Goal: Register for event/course

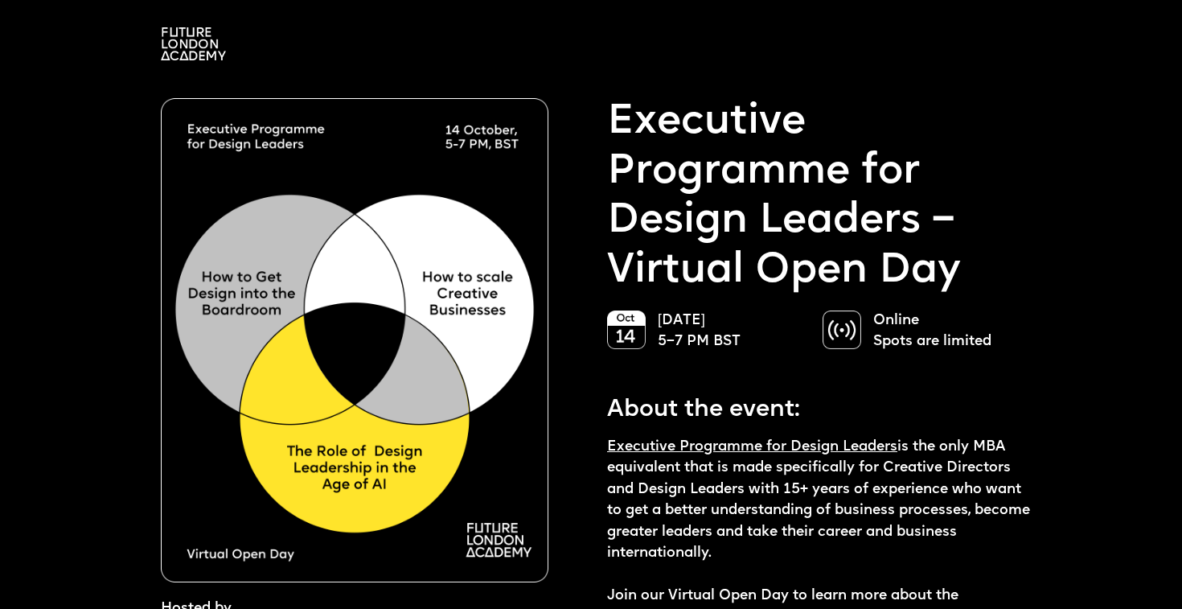
click at [832, 333] on img at bounding box center [842, 329] width 39 height 39
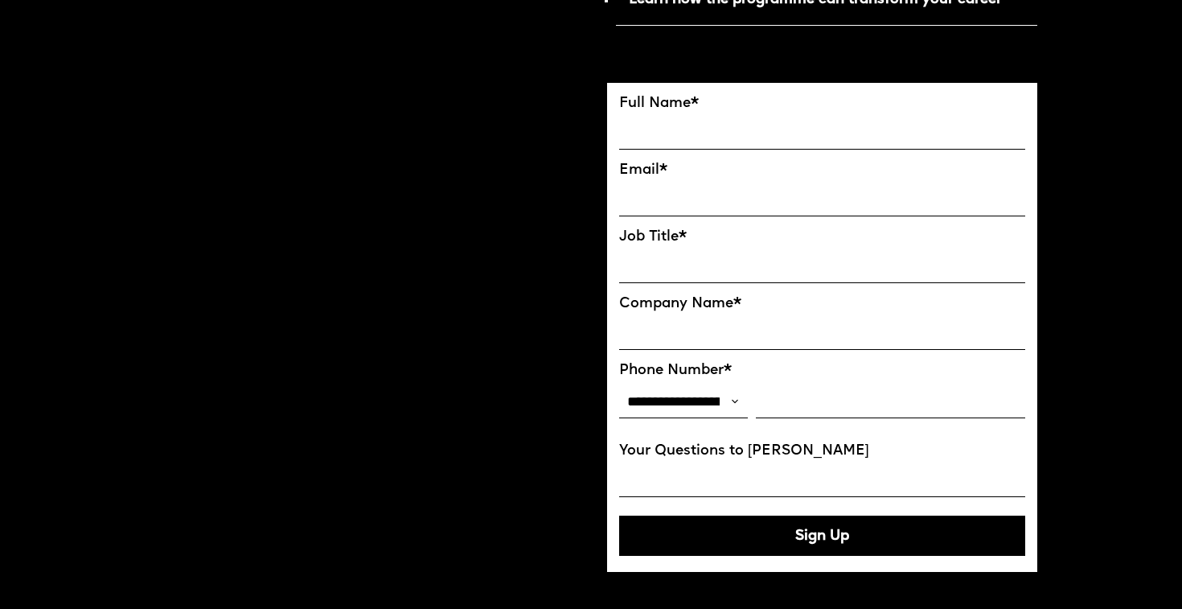
scroll to position [923, 0]
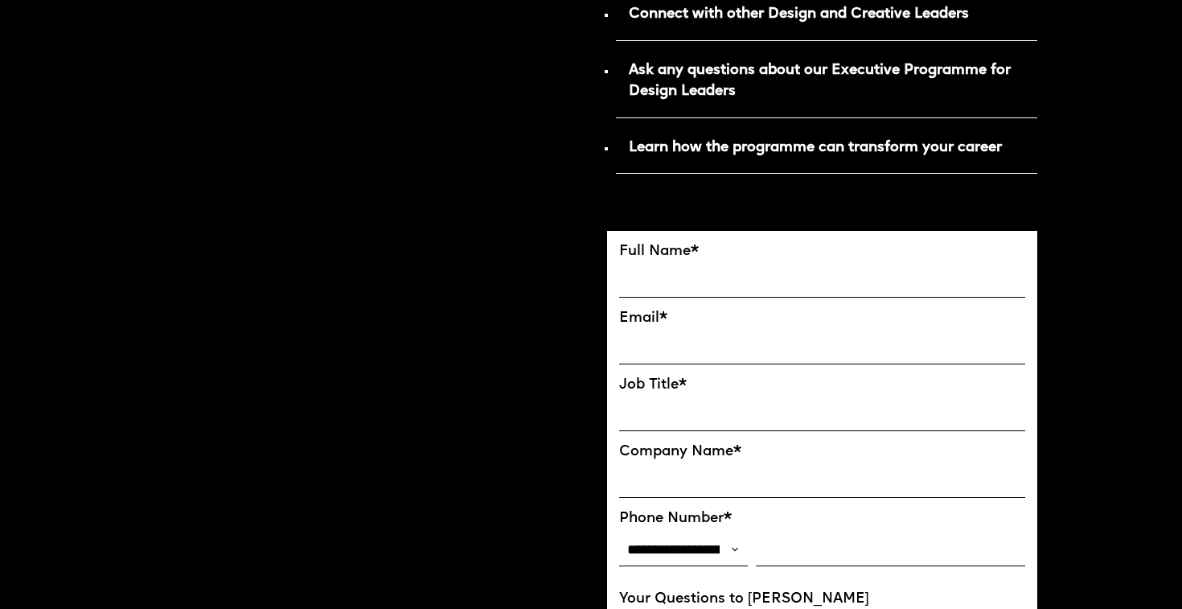
select select "**"
click at [1001, 282] on input "FULL NAME" at bounding box center [822, 281] width 406 height 34
click at [1002, 277] on input "FULL NAME" at bounding box center [822, 281] width 406 height 34
click at [1002, 269] on input "FULL NAME" at bounding box center [822, 281] width 406 height 34
type input "**********"
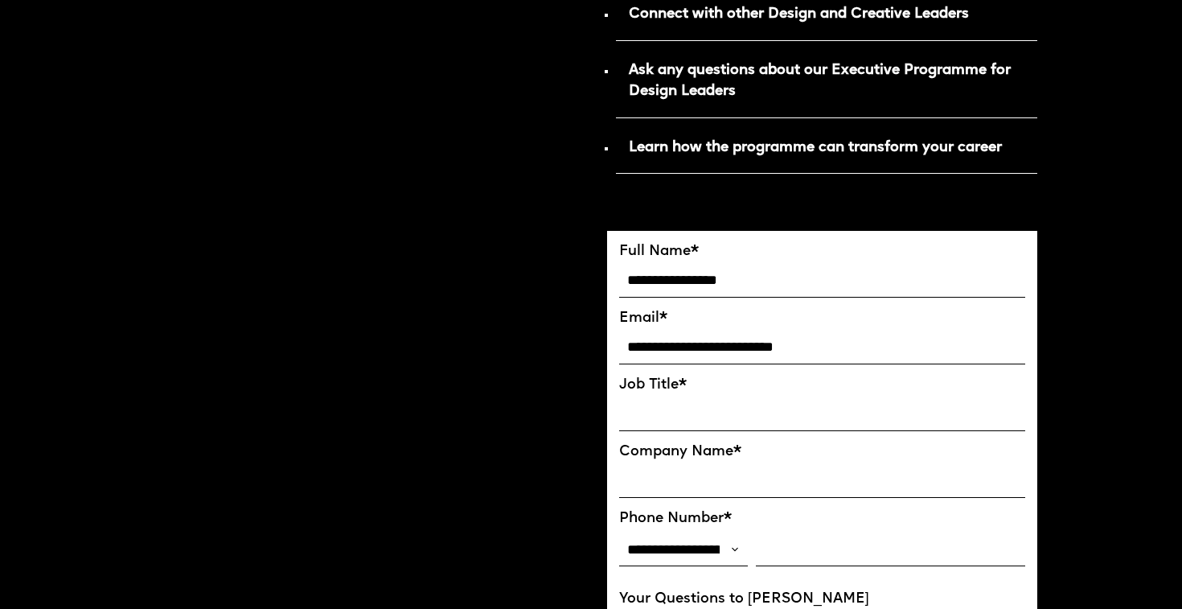
type input "**********"
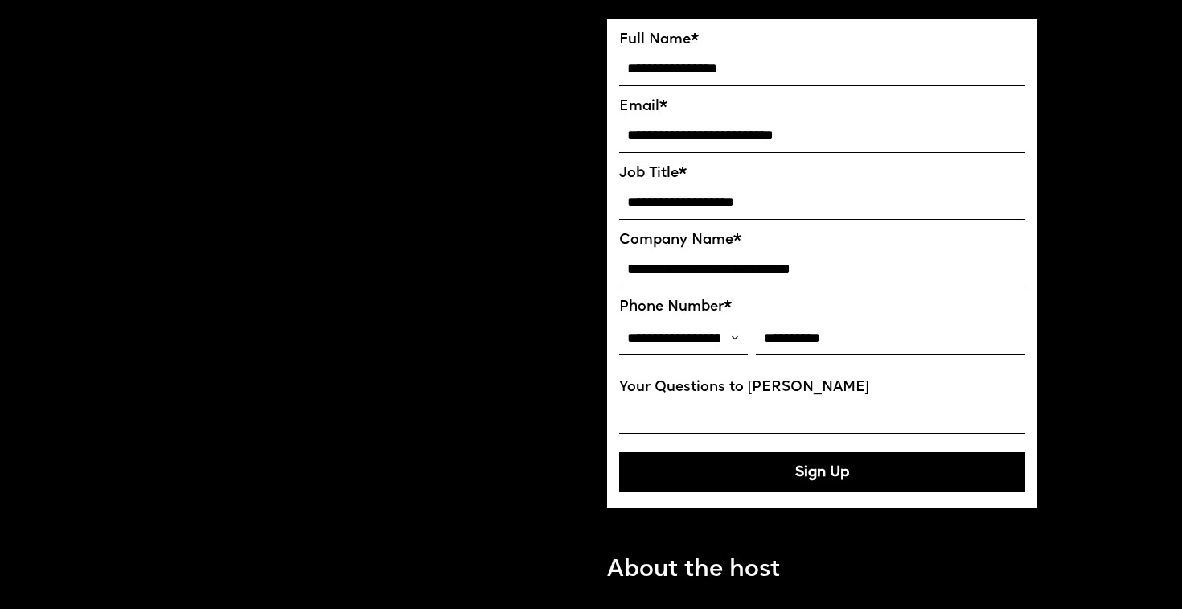
scroll to position [1138, 0]
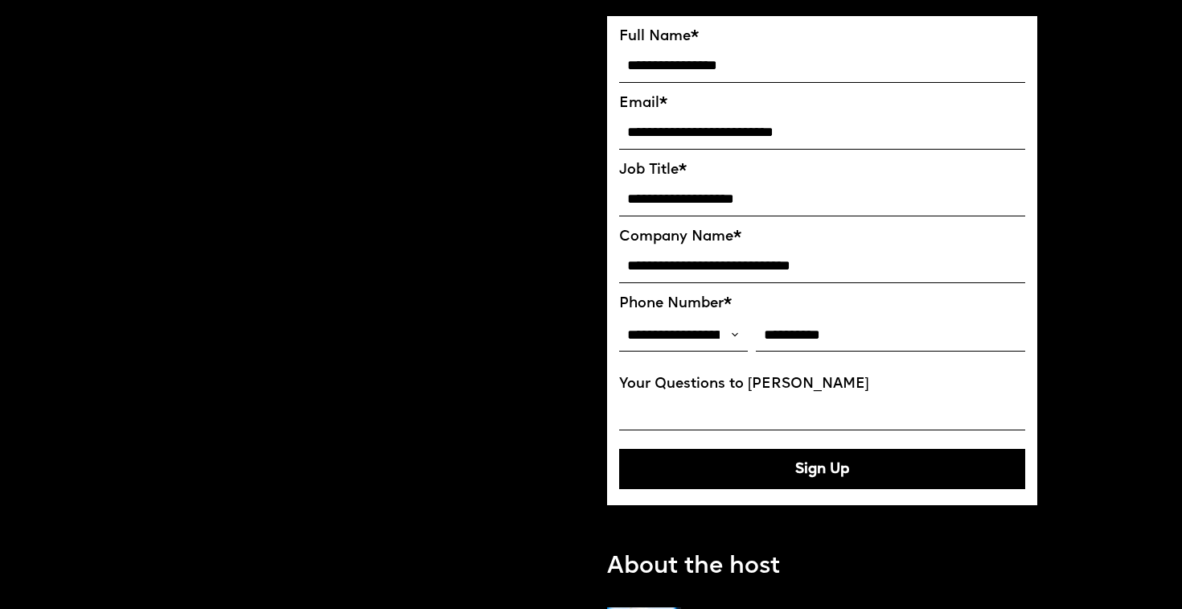
type input "**********"
click at [725, 397] on input "Your Questions to [PERSON_NAME]" at bounding box center [822, 414] width 406 height 34
type input "*"
click at [990, 378] on label "Your Questions to [PERSON_NAME]" at bounding box center [822, 384] width 406 height 17
click at [990, 397] on input "**********" at bounding box center [822, 414] width 406 height 34
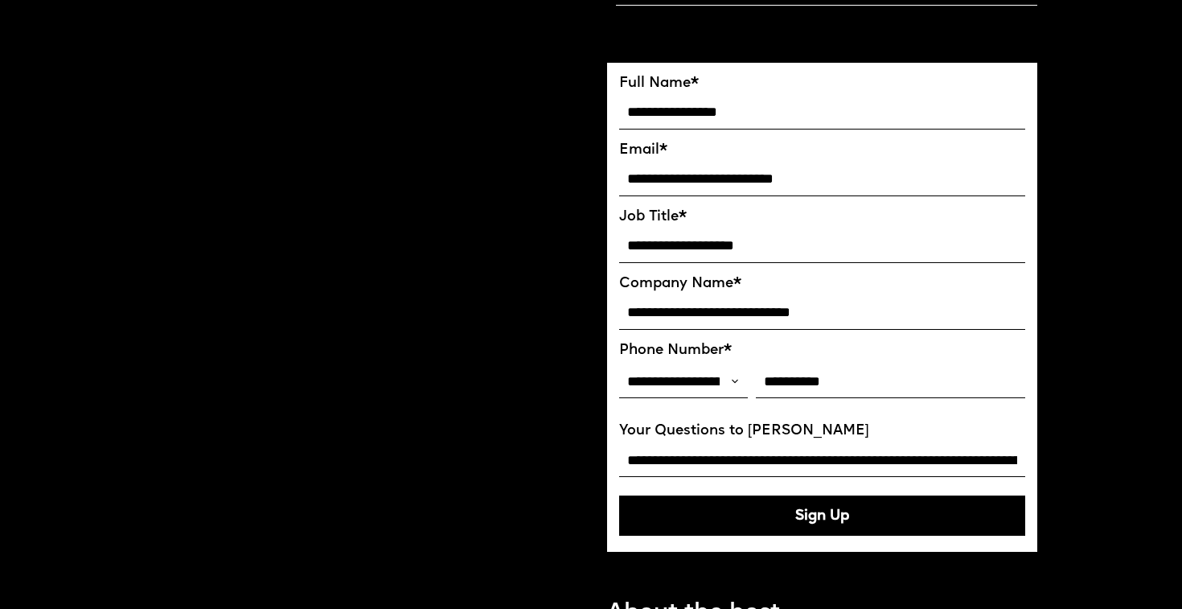
scroll to position [1093, 0]
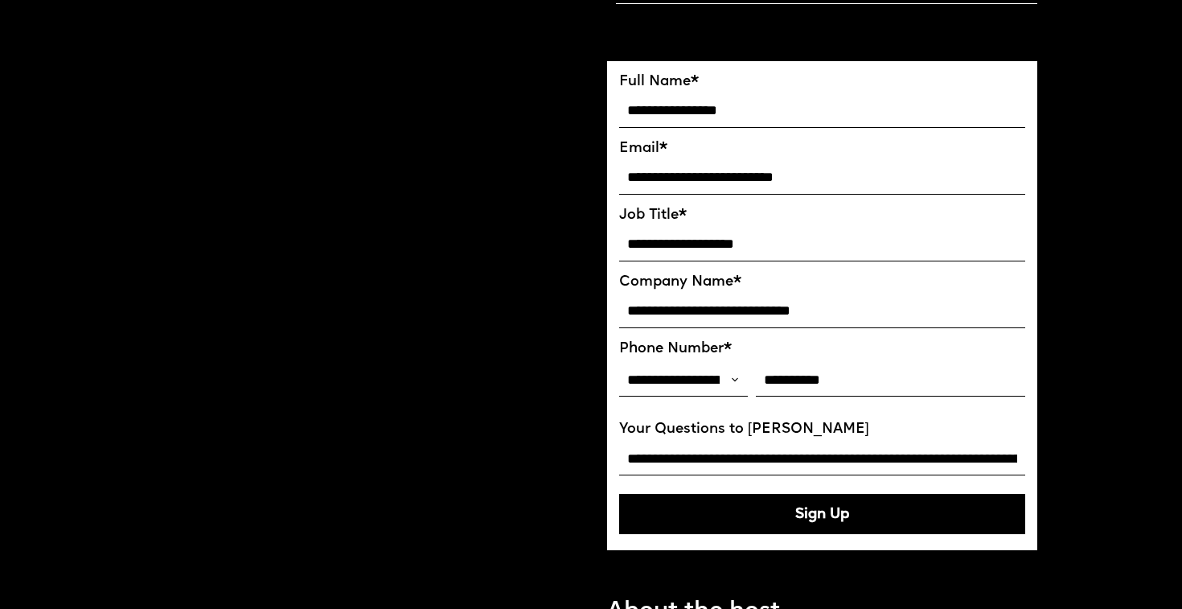
type input "**********"
click at [915, 495] on button "Sign Up" at bounding box center [822, 514] width 406 height 40
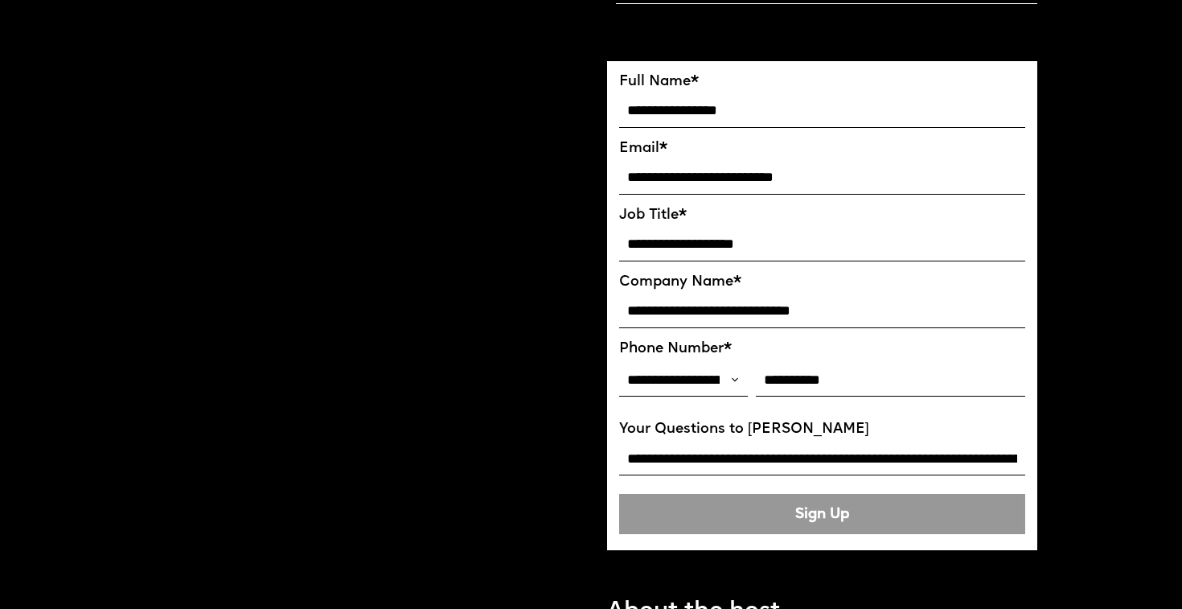
type input "**********"
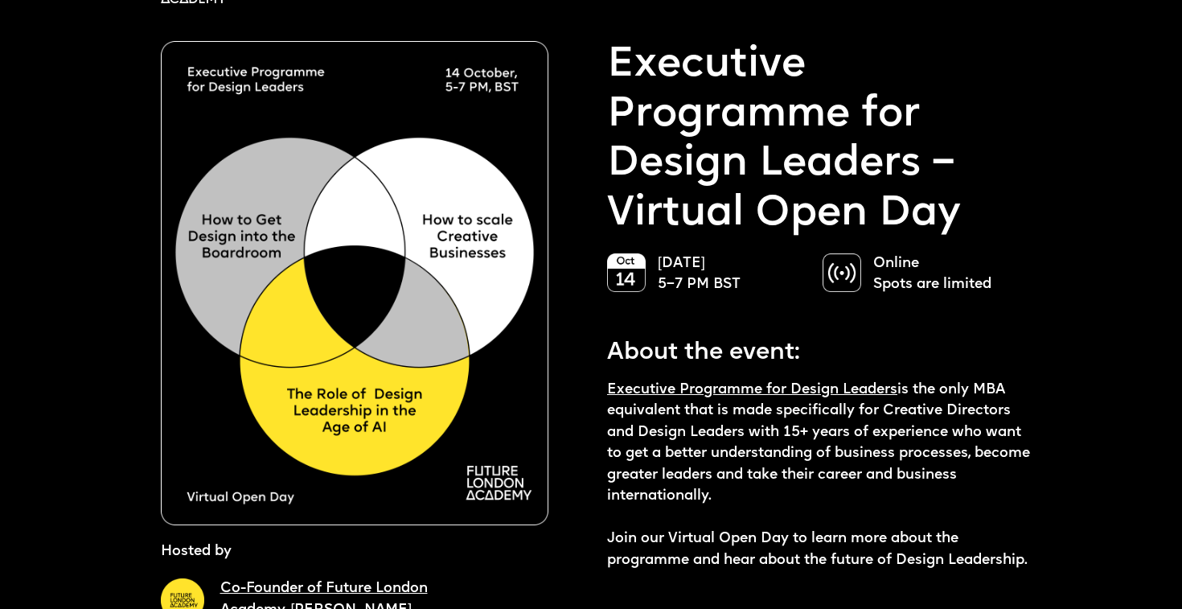
scroll to position [0, 0]
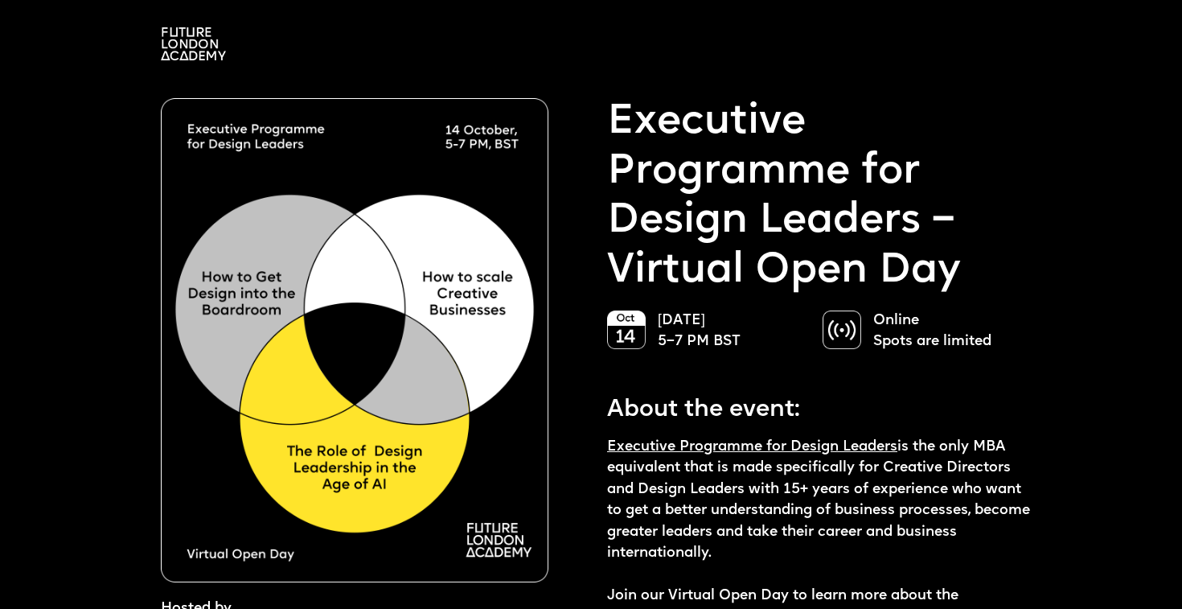
click at [775, 440] on link "Executive Programme for Design Leaders" at bounding box center [752, 447] width 290 height 14
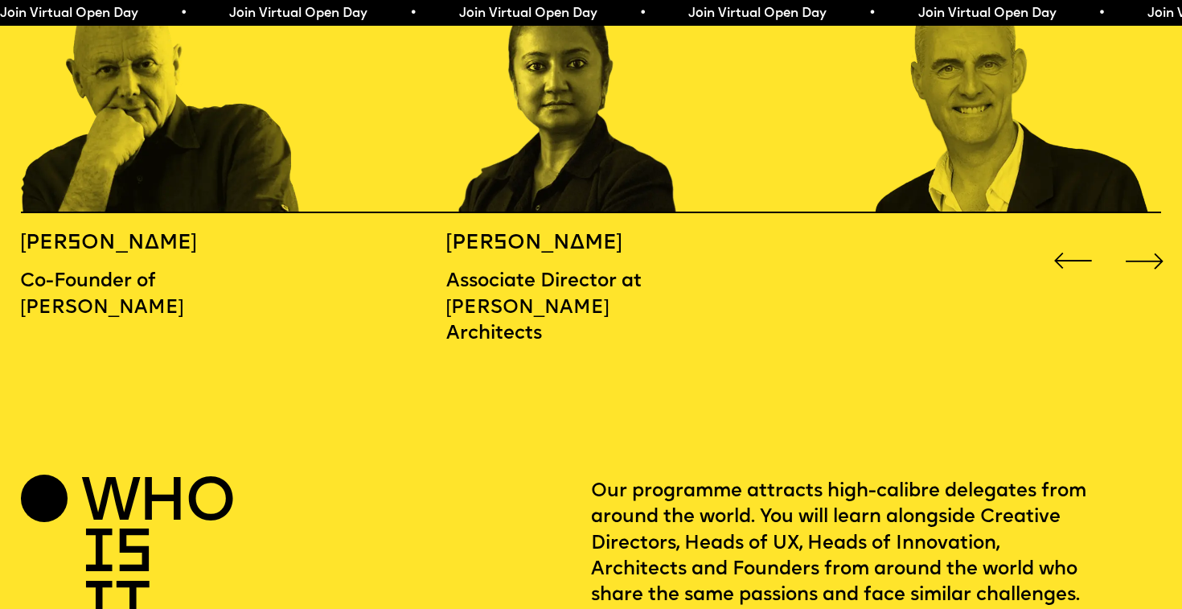
scroll to position [1874, 0]
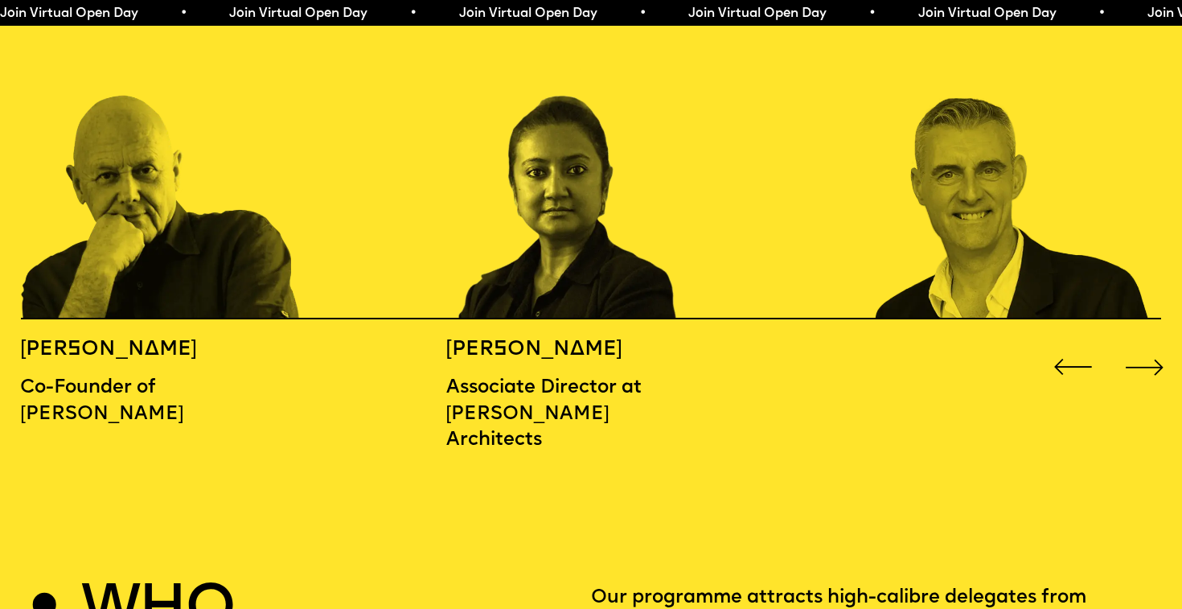
click at [972, 217] on img "3 / 16" at bounding box center [1014, 154] width 284 height 331
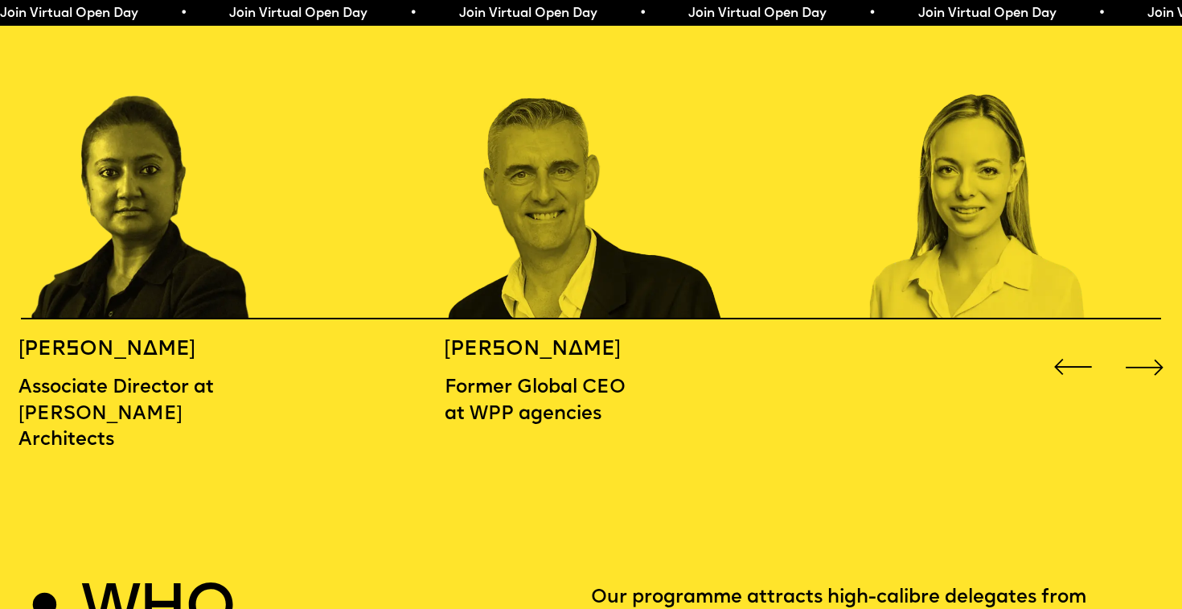
click at [997, 199] on img "4 / 16" at bounding box center [1012, 154] width 284 height 331
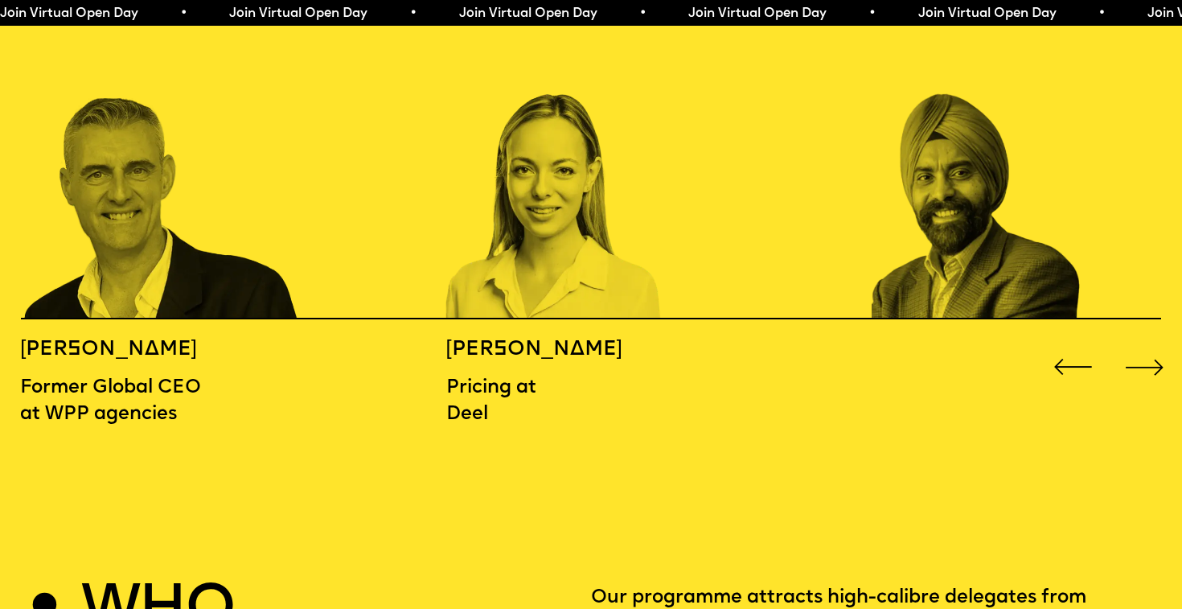
click at [996, 212] on img "5 / 16" at bounding box center [1014, 154] width 284 height 331
click at [1003, 237] on img "5 / 16" at bounding box center [1014, 154] width 284 height 331
click at [1151, 343] on div "Next slide" at bounding box center [1145, 366] width 47 height 47
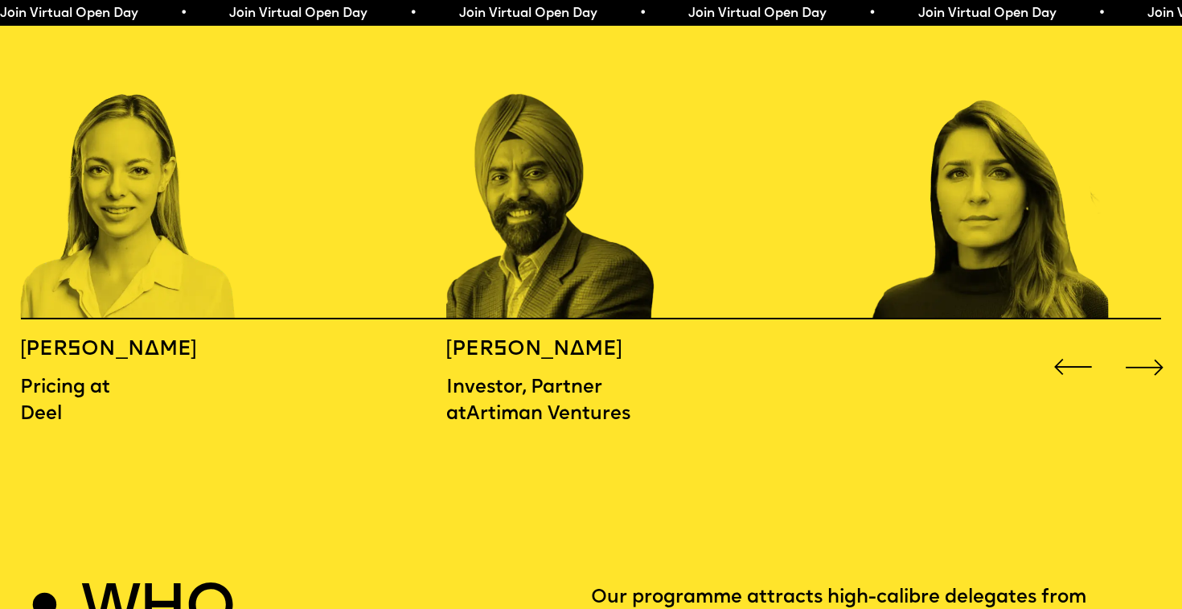
click at [966, 257] on img "6 / 16" at bounding box center [1014, 154] width 284 height 331
click at [1136, 343] on div "Next slide" at bounding box center [1145, 366] width 47 height 47
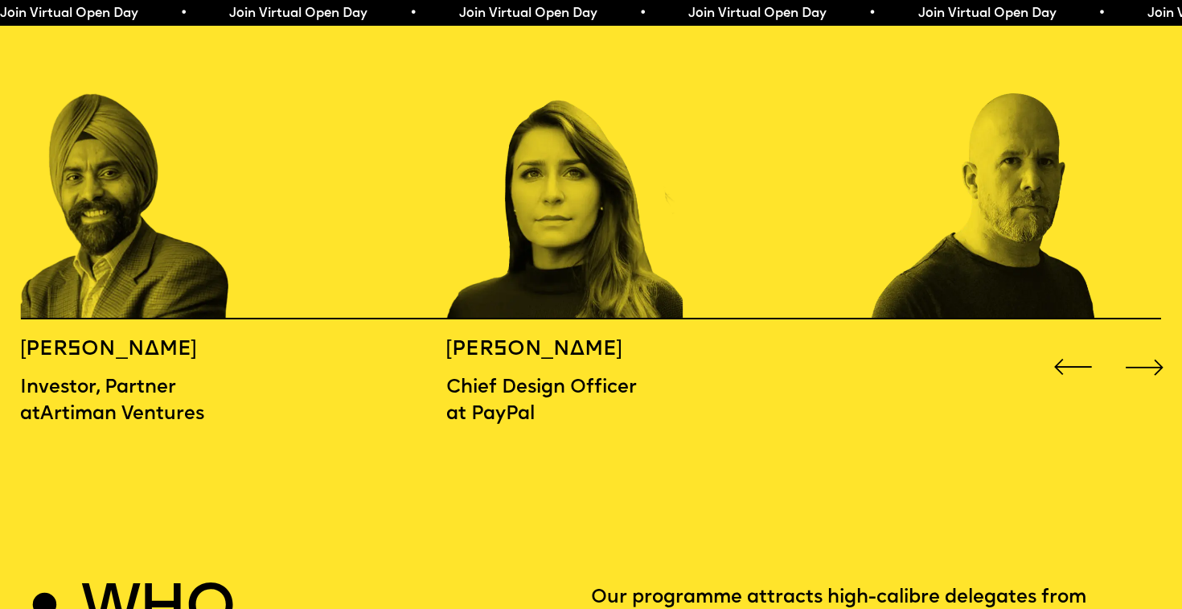
click at [1154, 343] on div "Next slide" at bounding box center [1145, 366] width 47 height 47
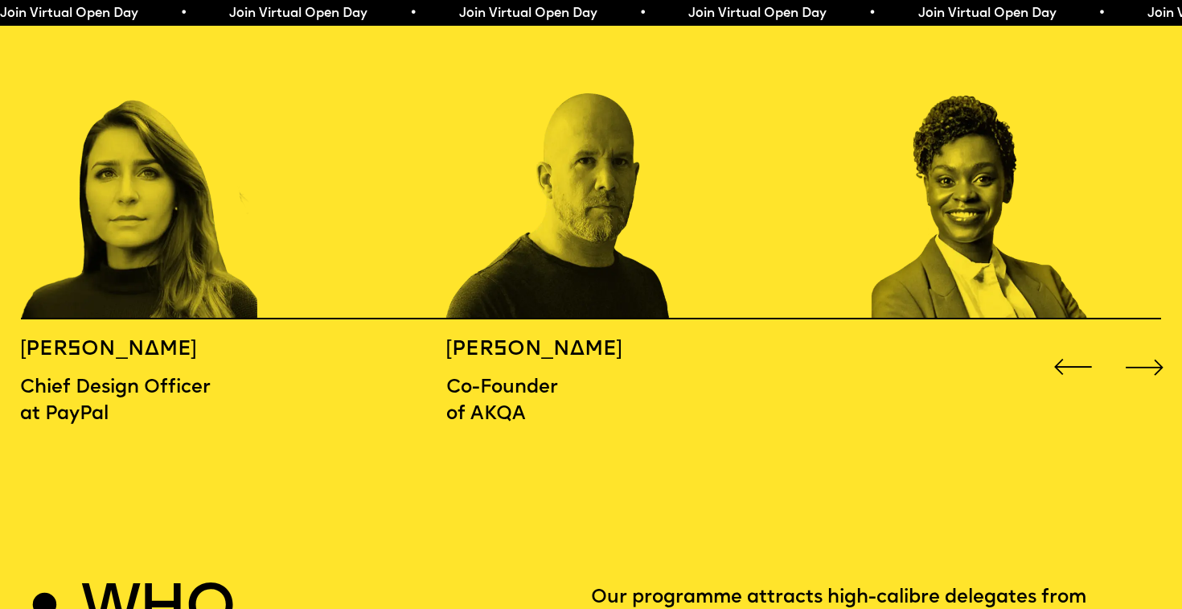
click at [1157, 343] on div "Next slide" at bounding box center [1145, 366] width 47 height 47
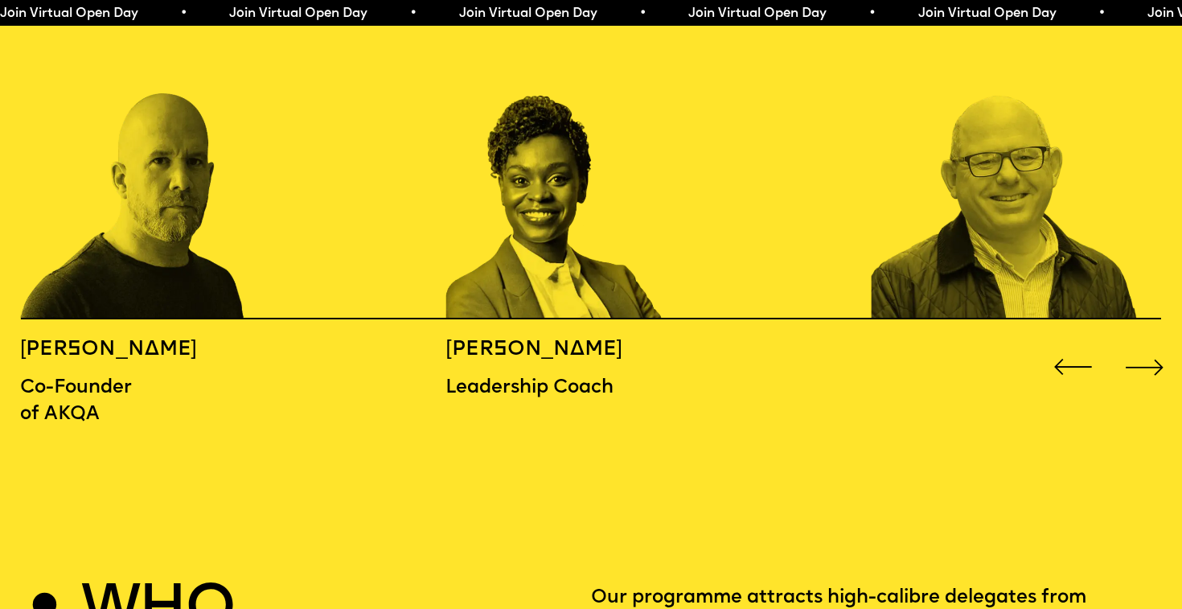
click at [1157, 343] on div "Next slide" at bounding box center [1145, 366] width 47 height 47
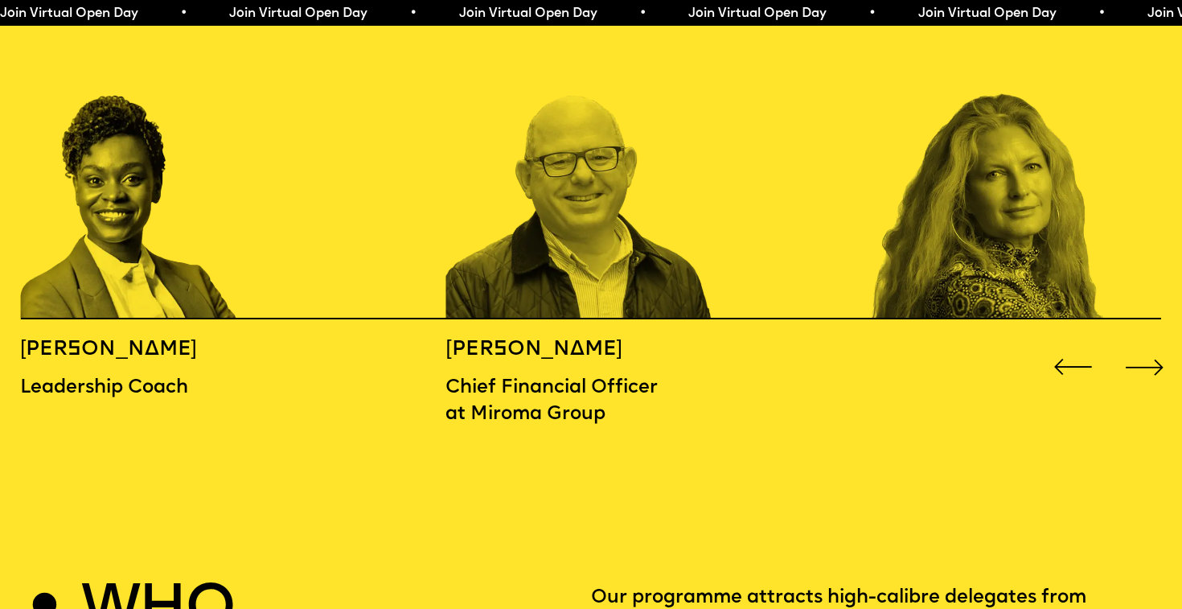
click at [1157, 343] on div "Next slide" at bounding box center [1145, 366] width 47 height 47
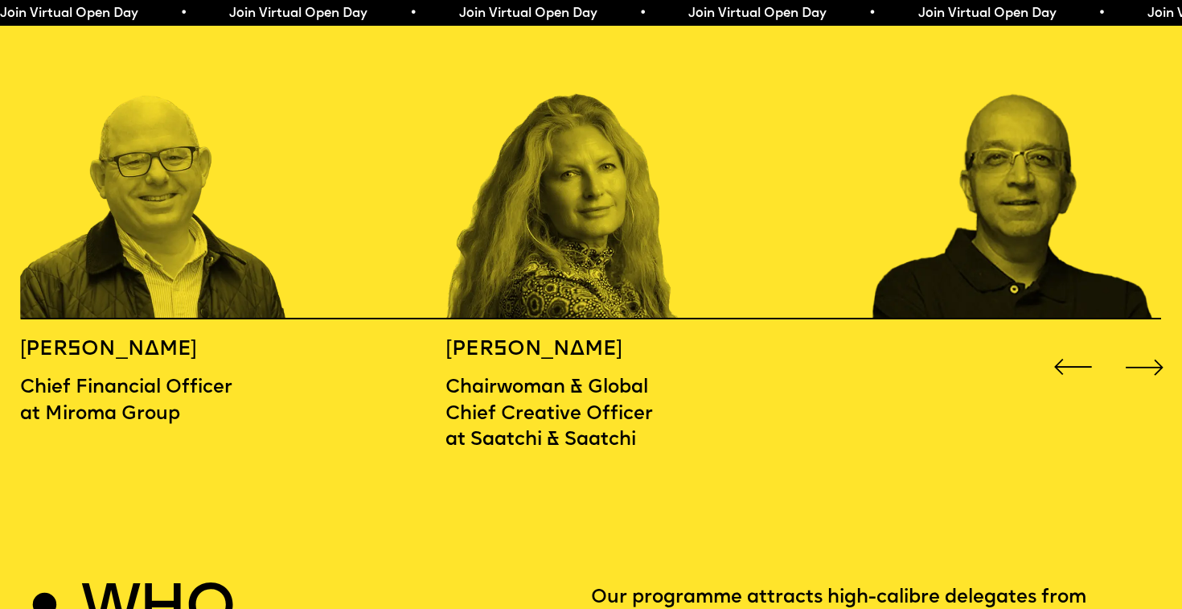
click at [1153, 343] on div "Next slide" at bounding box center [1145, 366] width 47 height 47
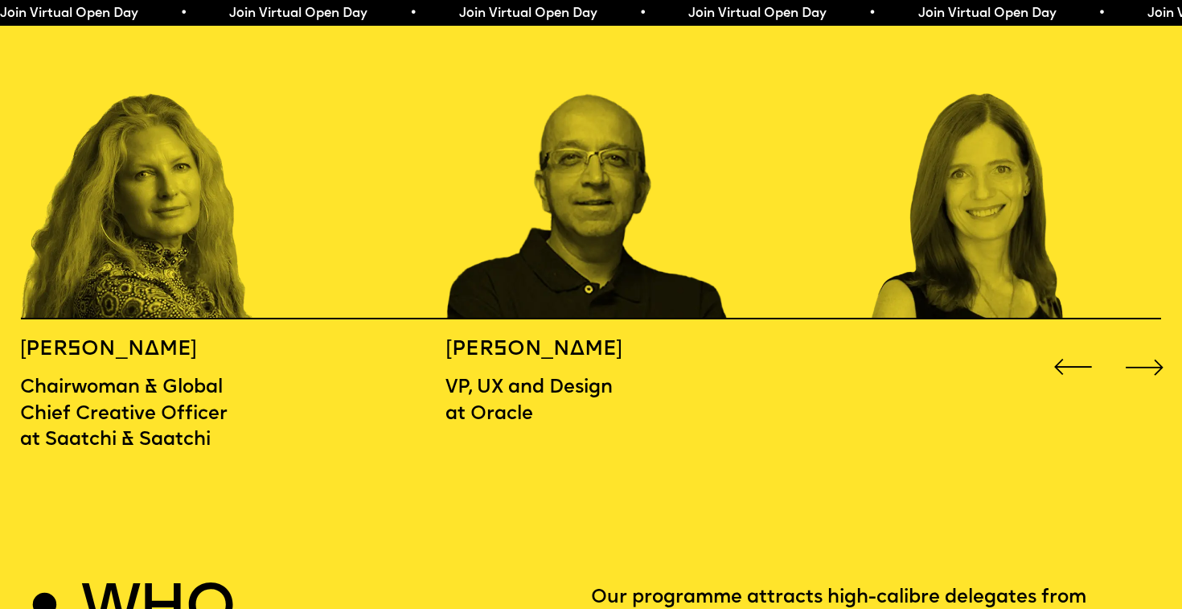
click at [1153, 343] on div "Next slide" at bounding box center [1145, 366] width 47 height 47
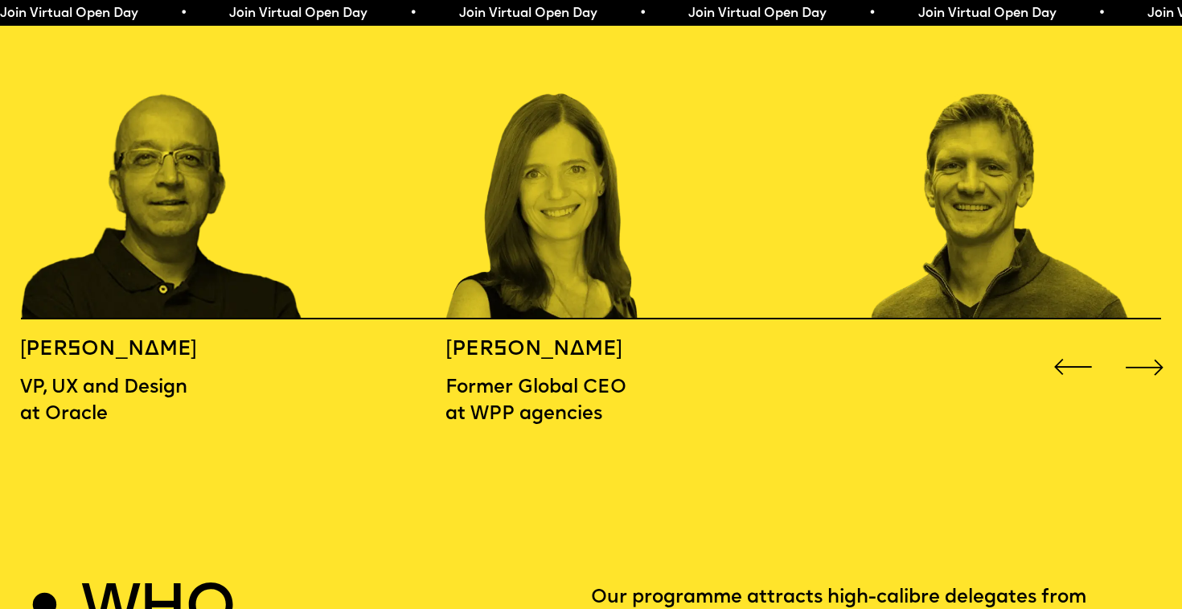
click at [1150, 343] on div "Next slide" at bounding box center [1145, 366] width 47 height 47
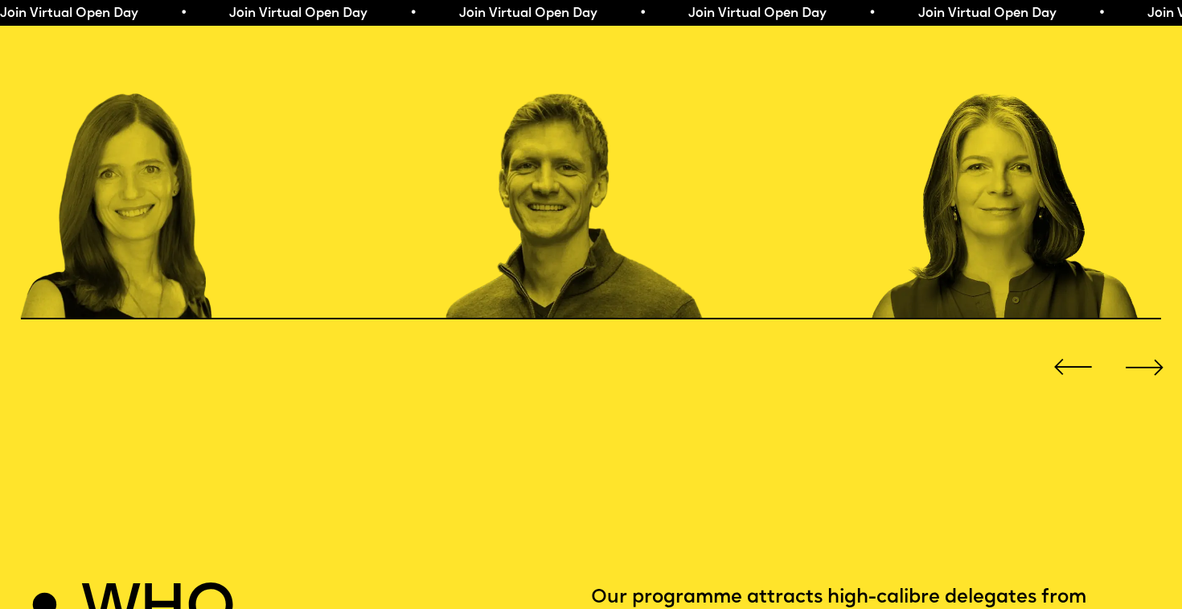
click at [1150, 343] on div "Next slide" at bounding box center [1145, 366] width 47 height 47
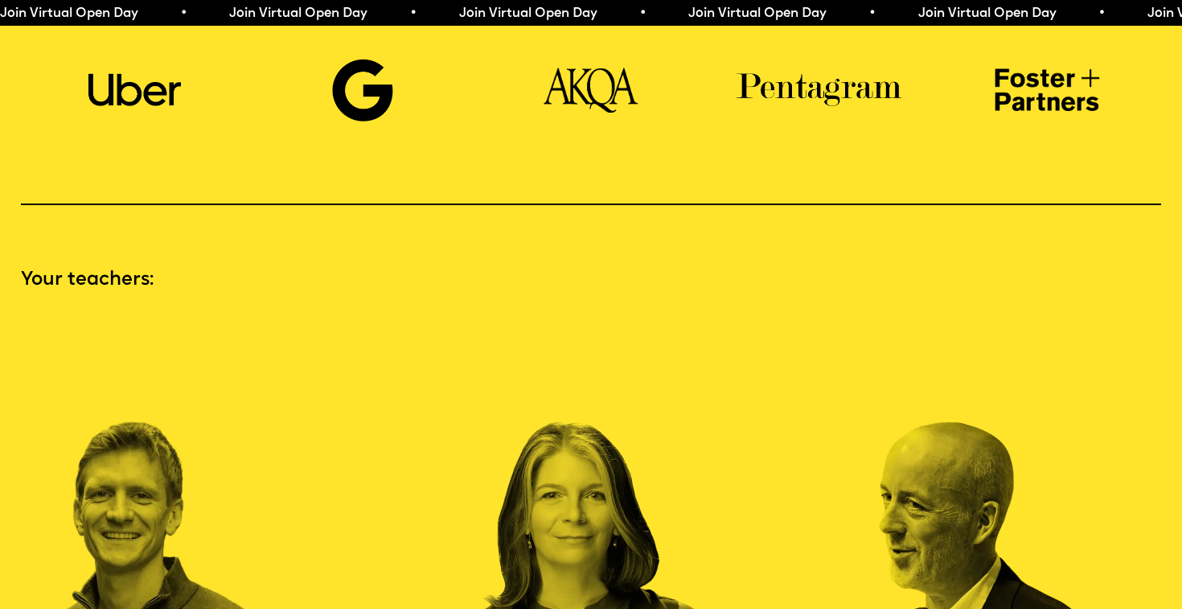
scroll to position [1180, 0]
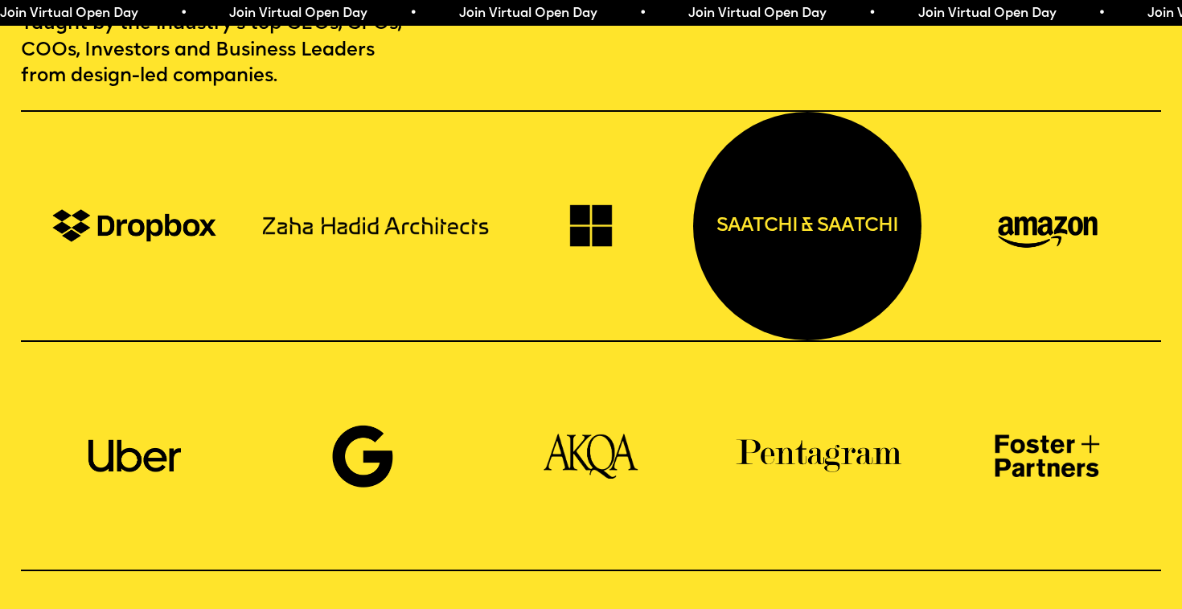
click at [835, 240] on div "saatchi & saatchi" at bounding box center [807, 226] width 228 height 228
click at [832, 203] on div "saatchi & saatchi" at bounding box center [807, 226] width 228 height 228
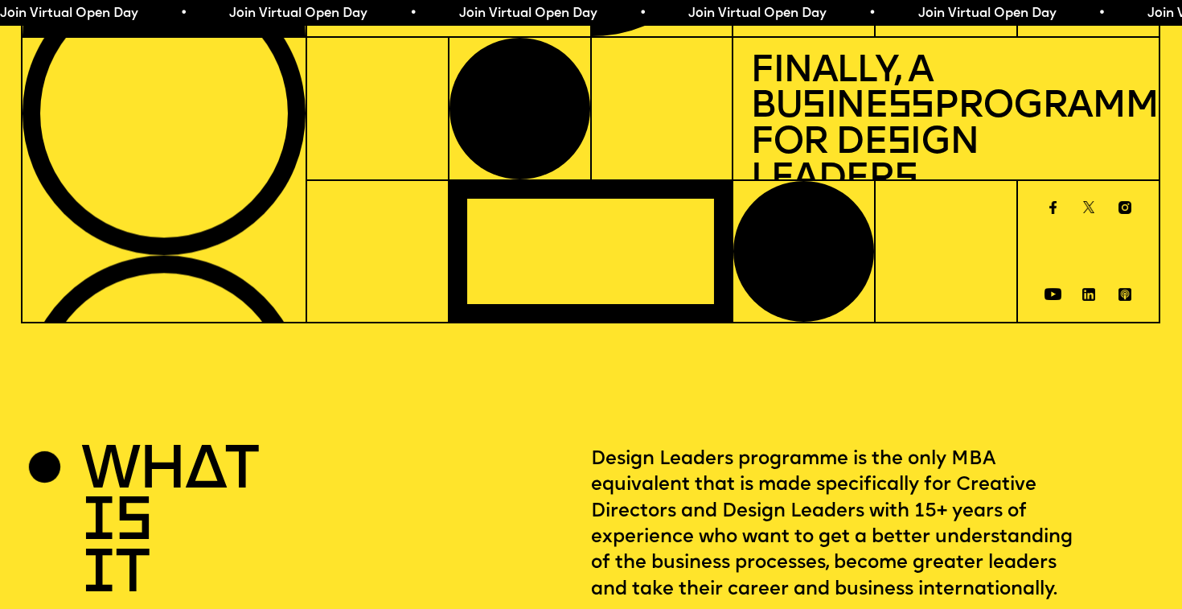
scroll to position [0, 0]
